Goal: Navigation & Orientation: Find specific page/section

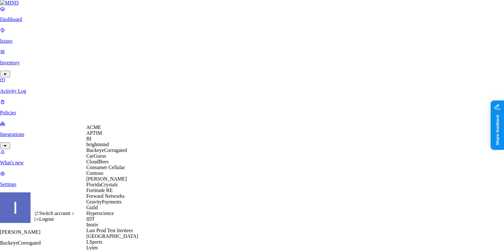
scroll to position [358, 0]
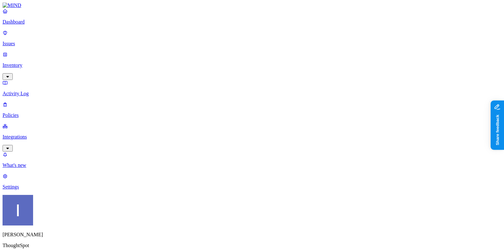
click at [46, 134] on p "Integrations" at bounding box center [252, 137] width 499 height 6
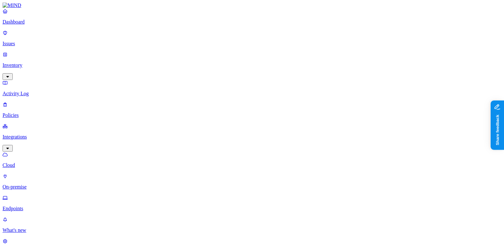
click at [43, 205] on p "Endpoints" at bounding box center [252, 208] width 499 height 6
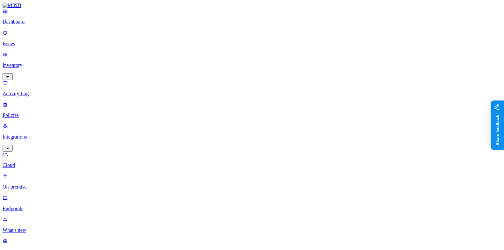
drag, startPoint x: 137, startPoint y: 36, endPoint x: 243, endPoint y: 38, distance: 105.9
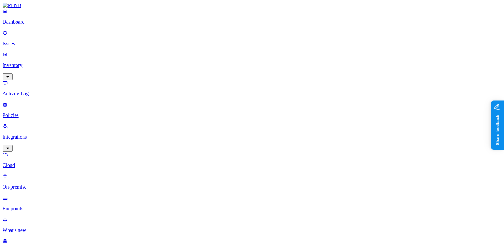
click at [25, 205] on nav "Dashboard Issues Inventory Activity Log Policies Integrations Cloud On-premise …" at bounding box center [252, 131] width 499 height 246
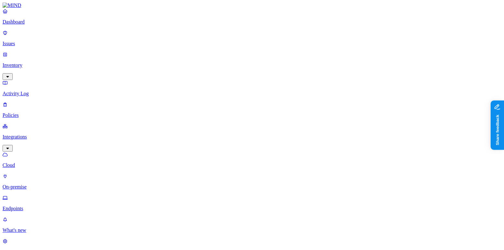
scroll to position [193, 0]
